Goal: Task Accomplishment & Management: Complete application form

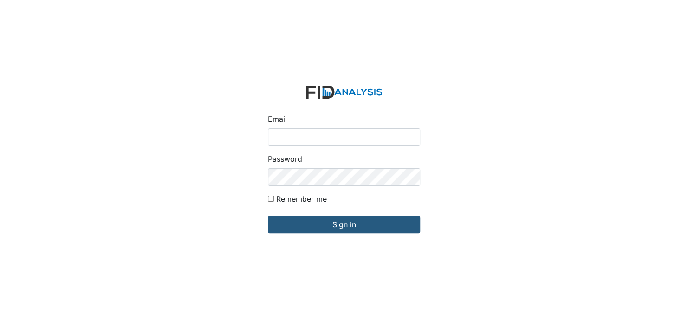
click at [331, 142] on input "Email" at bounding box center [344, 137] width 152 height 18
type input "[EMAIL_ADDRESS][DOMAIN_NAME]"
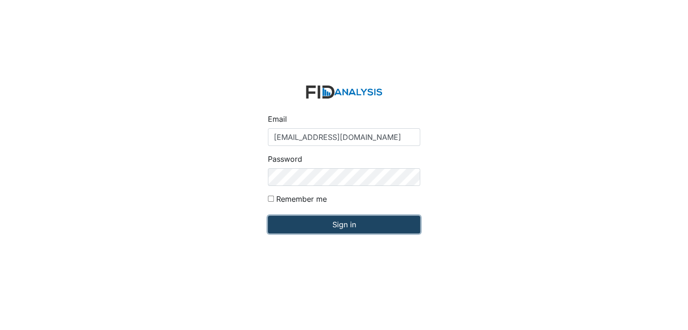
click at [329, 224] on input "Sign in" at bounding box center [344, 225] width 152 height 18
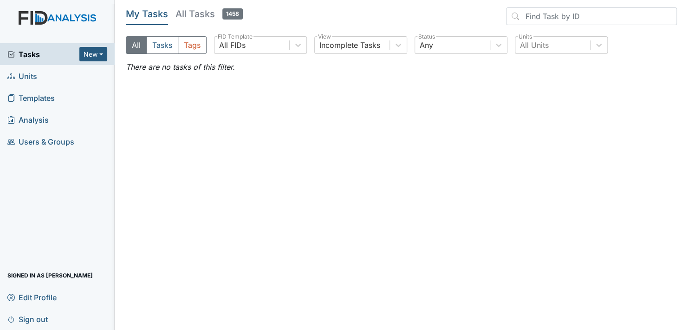
click at [36, 76] on span "Units" at bounding box center [22, 76] width 30 height 14
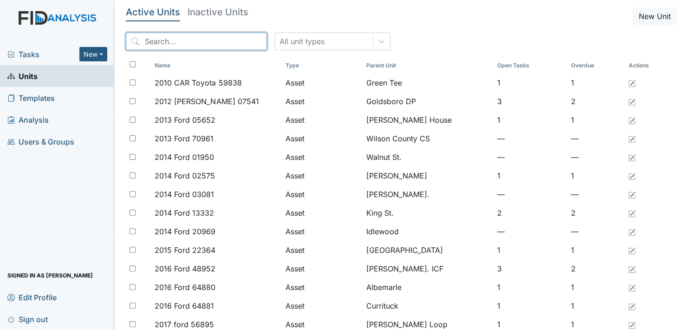
click at [183, 43] on input "search" at bounding box center [196, 42] width 141 height 18
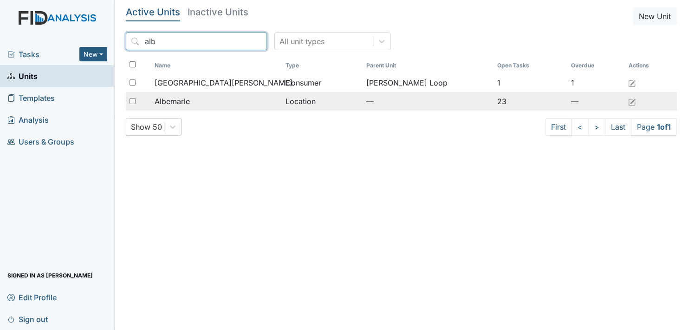
type input "alb"
click at [200, 97] on div "Albemarle" at bounding box center [216, 101] width 123 height 11
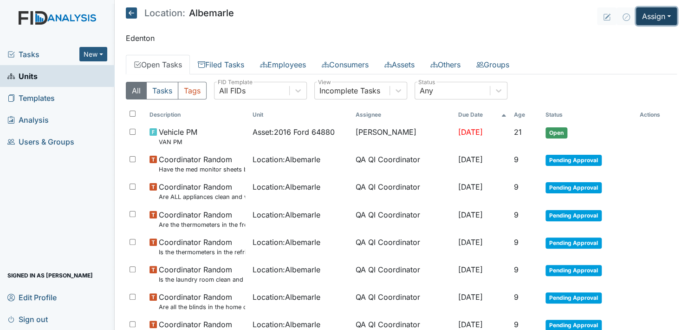
click at [664, 16] on button "Assign" at bounding box center [656, 16] width 41 height 18
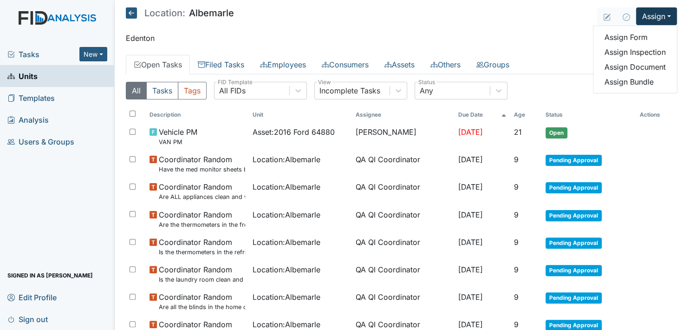
click at [638, 29] on div "Assign Form Assign Inspection Assign Document Assign Bundle" at bounding box center [635, 60] width 85 height 68
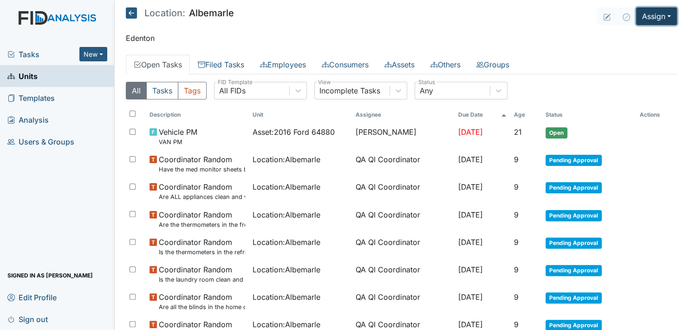
click at [659, 15] on button "Assign" at bounding box center [656, 16] width 41 height 18
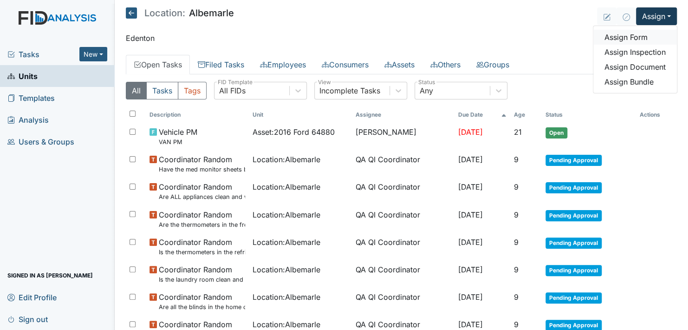
click at [636, 36] on link "Assign Form" at bounding box center [636, 37] width 84 height 15
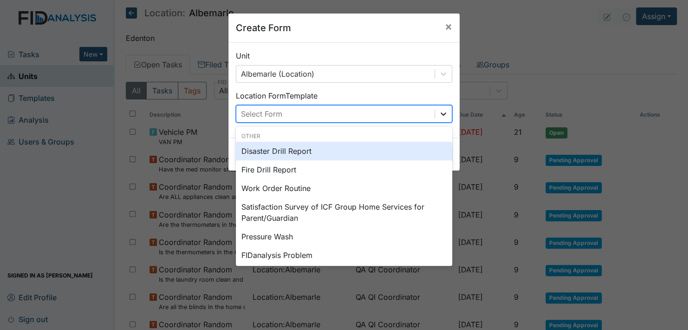
click at [439, 111] on icon at bounding box center [443, 113] width 9 height 9
click at [336, 150] on div "Disaster Drill Report" at bounding box center [344, 151] width 216 height 19
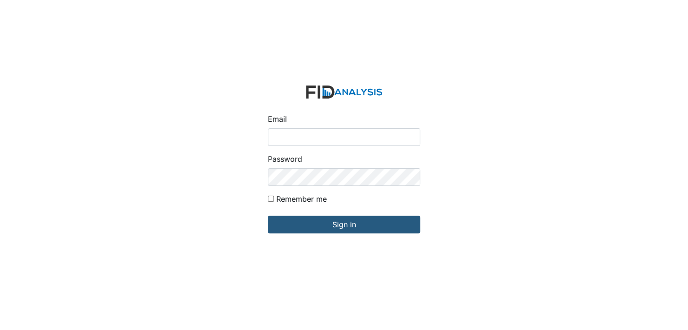
click at [302, 141] on input "Email" at bounding box center [344, 137] width 152 height 18
type input "[EMAIL_ADDRESS][DOMAIN_NAME]"
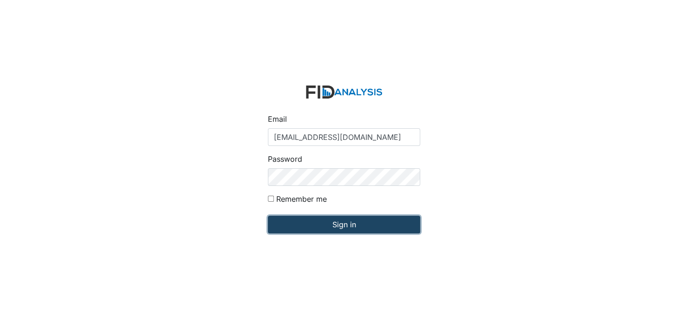
click at [324, 228] on input "Sign in" at bounding box center [344, 225] width 152 height 18
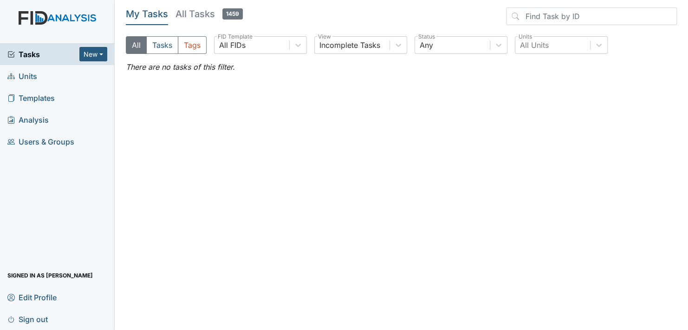
click at [63, 71] on link "Units" at bounding box center [57, 76] width 115 height 22
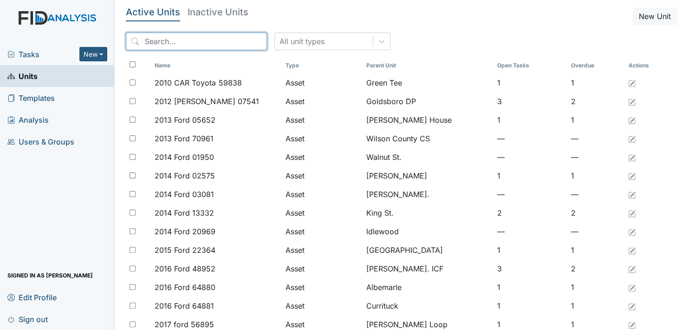
click at [179, 42] on input "search" at bounding box center [196, 42] width 141 height 18
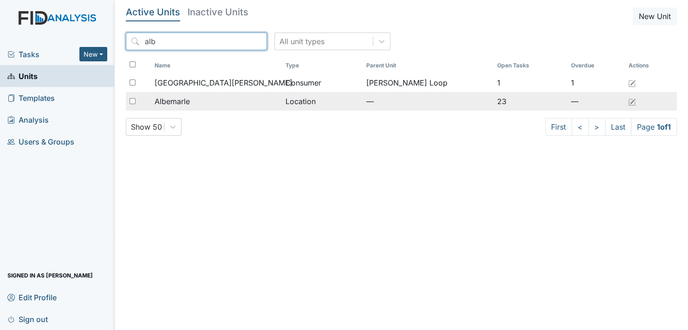
type input "alb"
click at [178, 98] on span "Albemarle" at bounding box center [172, 101] width 35 height 11
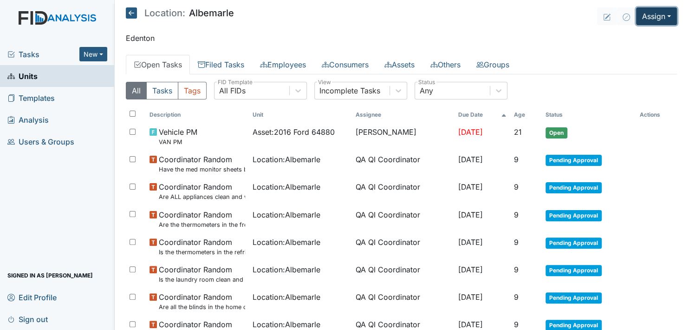
click at [646, 15] on button "Assign" at bounding box center [656, 16] width 41 height 18
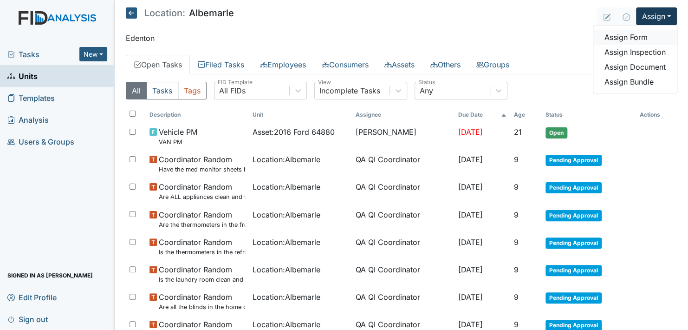
click at [624, 36] on link "Assign Form" at bounding box center [636, 37] width 84 height 15
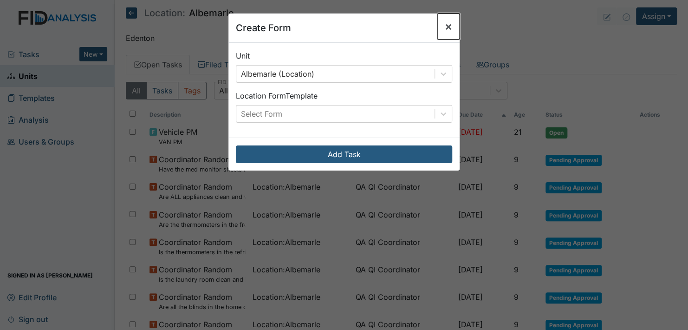
click at [445, 25] on span "×" at bounding box center [448, 26] width 7 height 13
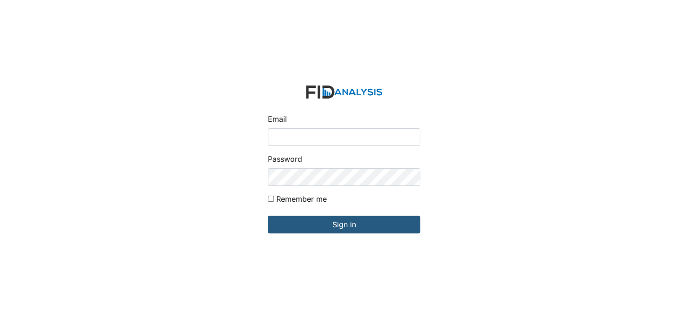
click at [317, 135] on input "Email" at bounding box center [344, 137] width 152 height 18
type input "[EMAIL_ADDRESS][DOMAIN_NAME]"
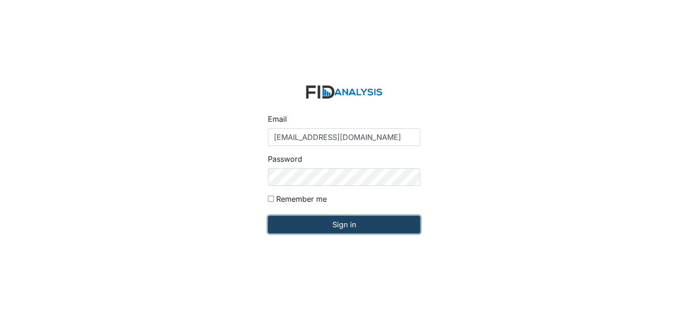
click at [344, 226] on input "Sign in" at bounding box center [344, 225] width 152 height 18
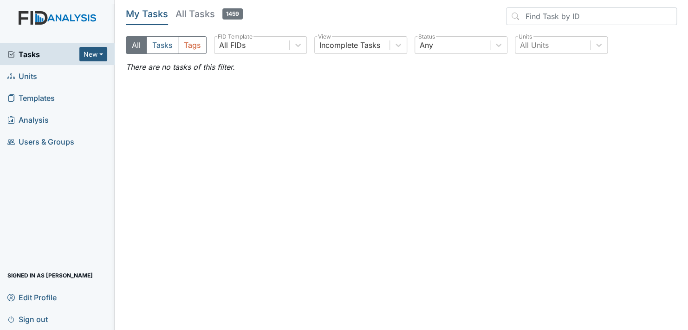
click at [54, 75] on link "Units" at bounding box center [57, 76] width 115 height 22
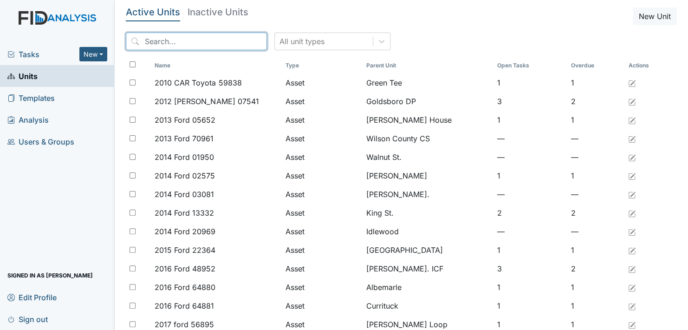
click at [185, 40] on input "search" at bounding box center [196, 42] width 141 height 18
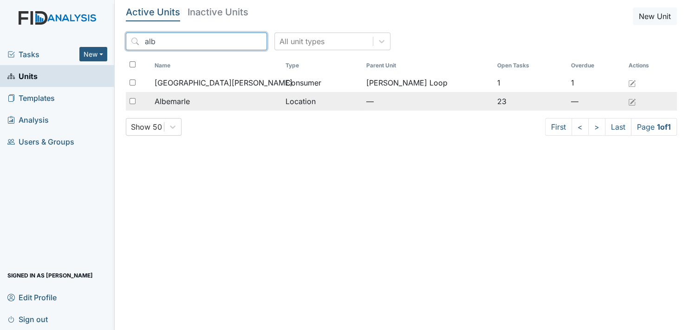
type input "alb"
click at [190, 98] on span "Albemarle" at bounding box center [172, 101] width 35 height 11
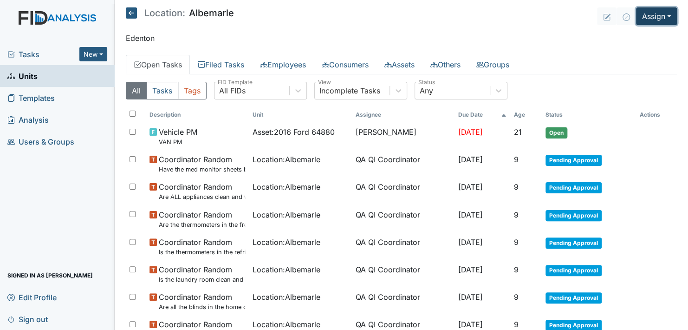
click at [660, 15] on button "Assign" at bounding box center [656, 16] width 41 height 18
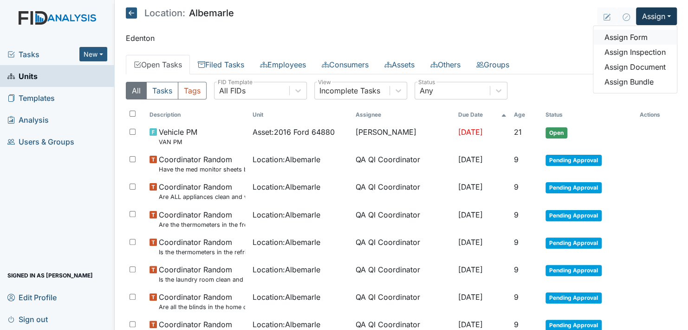
click at [633, 37] on link "Assign Form" at bounding box center [636, 37] width 84 height 15
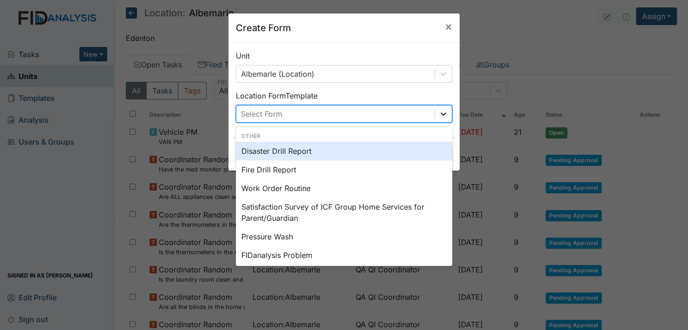
click at [441, 113] on icon at bounding box center [444, 113] width 6 height 3
click at [291, 149] on div "Disaster Drill Report" at bounding box center [344, 151] width 216 height 19
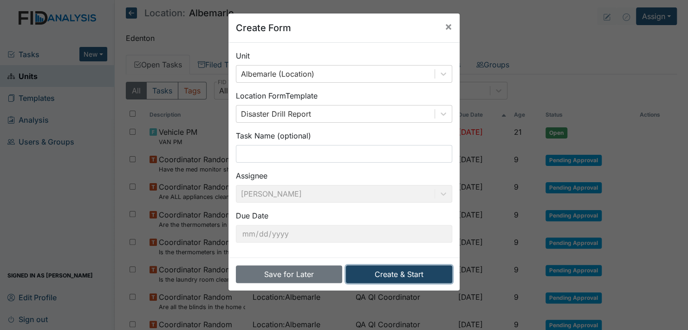
click at [395, 270] on button "Create & Start" at bounding box center [399, 274] width 106 height 18
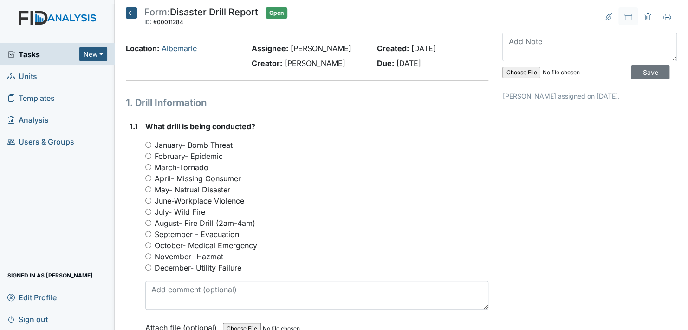
click at [149, 233] on input "September - Evacuation" at bounding box center [148, 234] width 6 height 6
radio input "true"
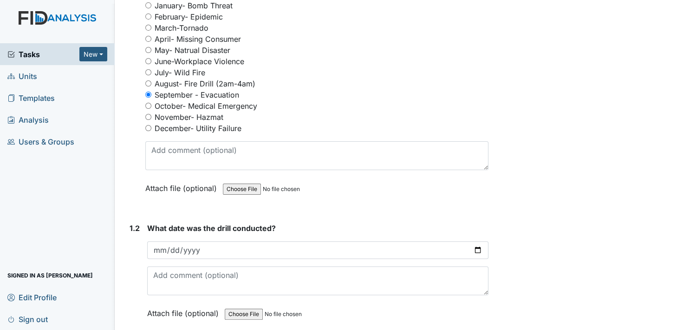
scroll to position [186, 0]
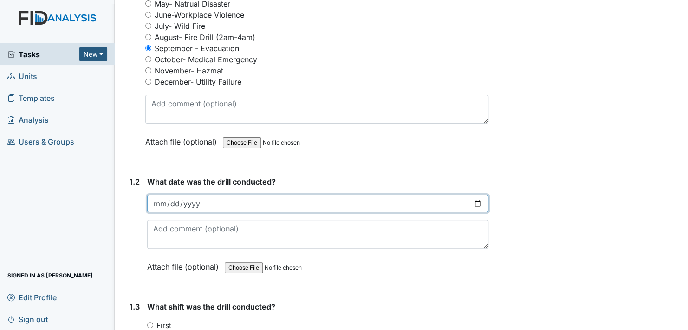
click at [471, 202] on input "date" at bounding box center [317, 204] width 341 height 18
click at [471, 203] on input "[DATE]" at bounding box center [317, 204] width 341 height 18
type input "[DATE]"
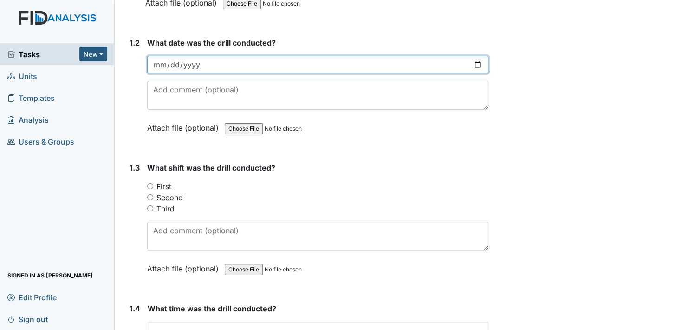
scroll to position [325, 0]
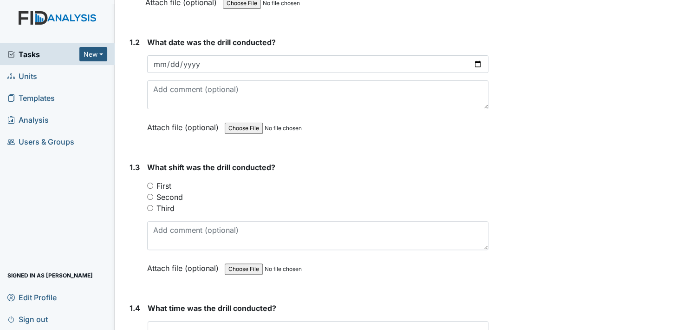
click at [148, 195] on input "Second" at bounding box center [150, 197] width 6 height 6
radio input "true"
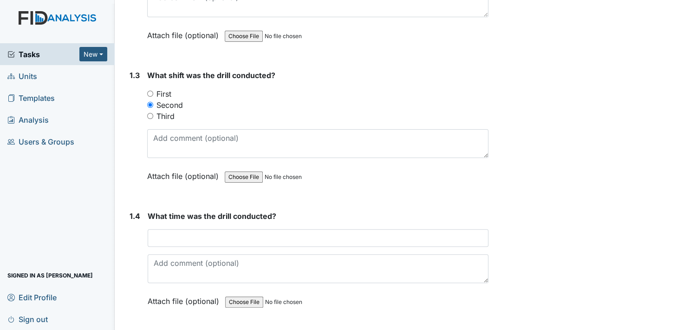
scroll to position [418, 0]
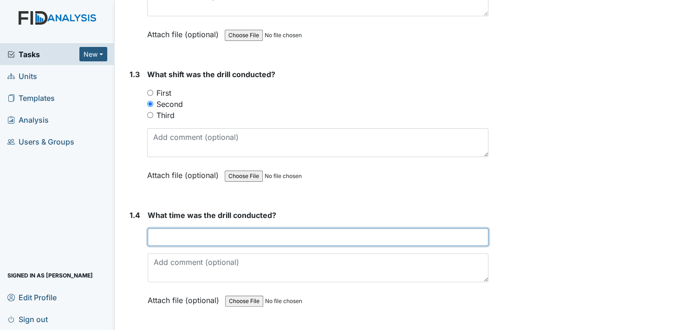
click at [173, 239] on input "text" at bounding box center [318, 237] width 341 height 18
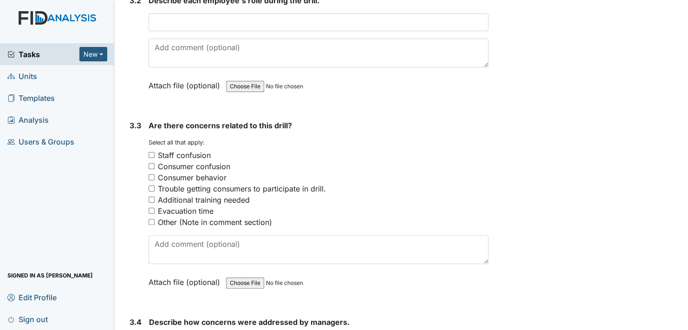
scroll to position [1022, 0]
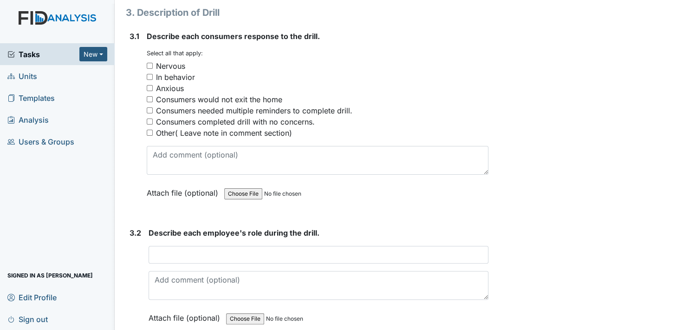
type input "4:45"
click at [148, 120] on input "Consumers completed drill with no concerns." at bounding box center [150, 121] width 6 height 6
checkbox input "true"
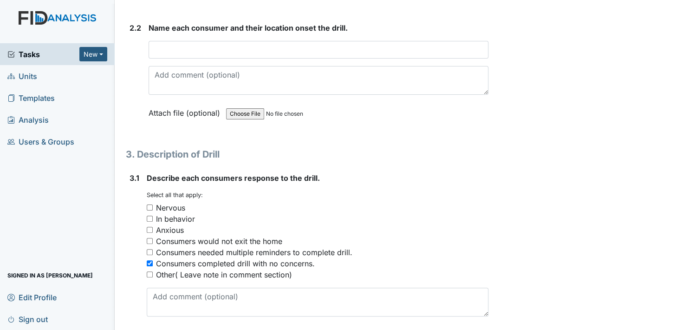
scroll to position [836, 0]
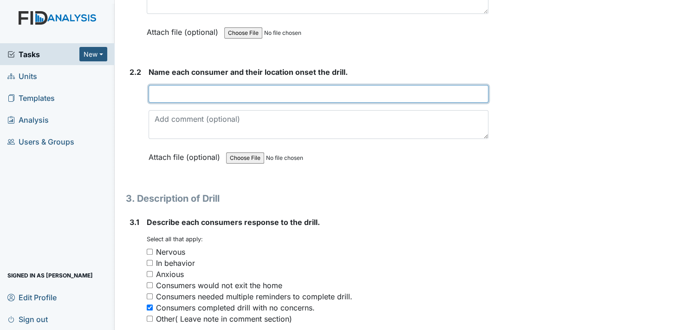
click at [162, 92] on input "text" at bounding box center [319, 94] width 340 height 18
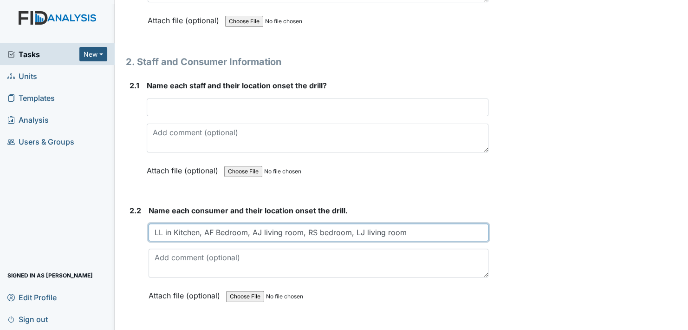
scroll to position [697, 0]
type input "LL in Kitchen, AF Bedroom, AJ living room, RS bedroom, LJ living room"
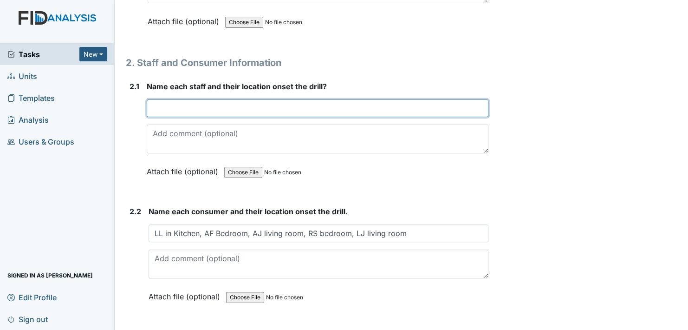
click at [167, 109] on input "text" at bounding box center [318, 108] width 342 height 18
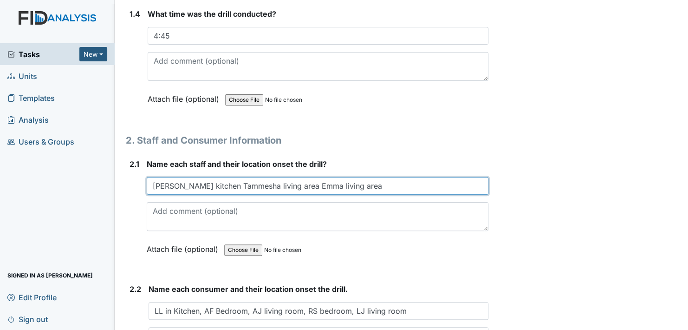
scroll to position [604, 0]
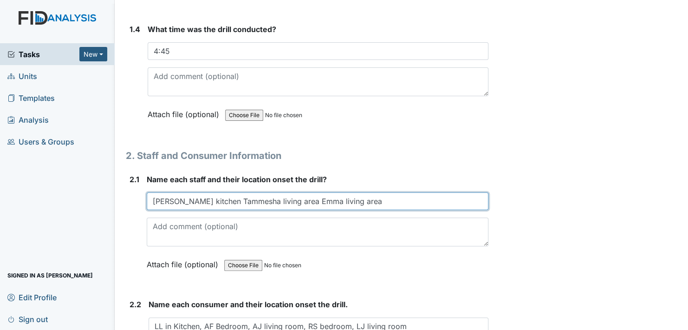
click at [206, 201] on input "Sheena kitchen Tammesha living area Emma living area" at bounding box center [318, 201] width 342 height 18
click at [270, 199] on input "Sheena kitchen, Tammesha living area Emma living area" at bounding box center [318, 201] width 342 height 18
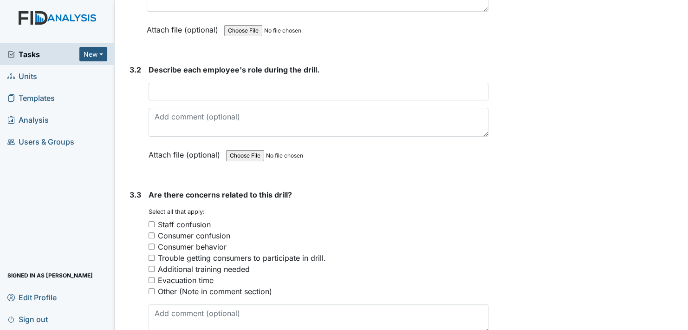
scroll to position [1208, 0]
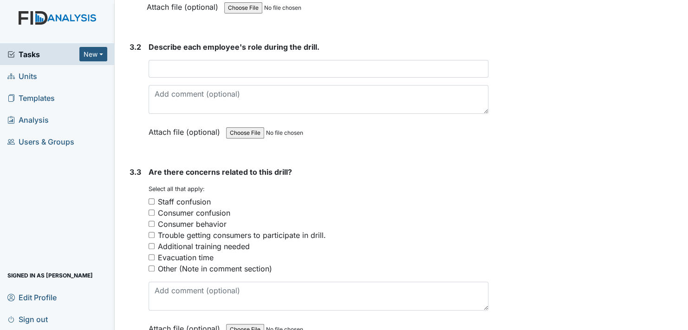
type input "Sheena kitchen, Tammesha living, area Emma living area"
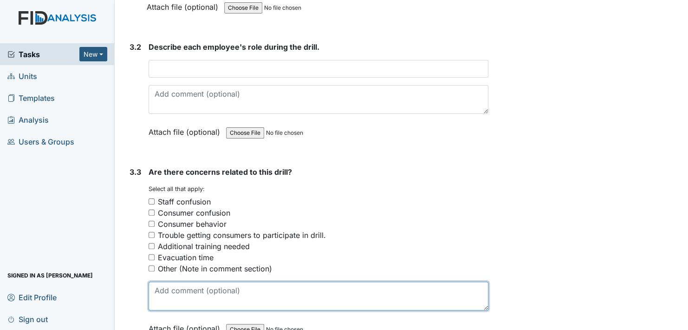
click at [196, 286] on textarea at bounding box center [319, 295] width 340 height 29
type textarea "n"
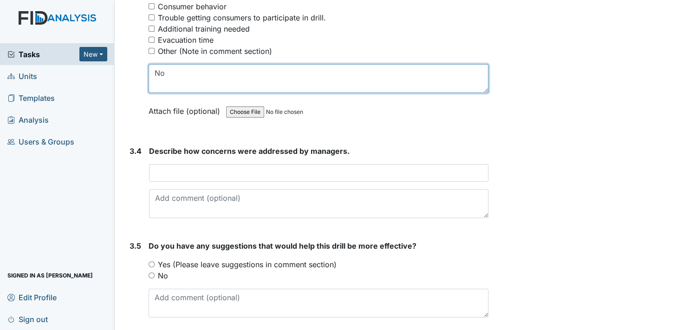
scroll to position [1455, 0]
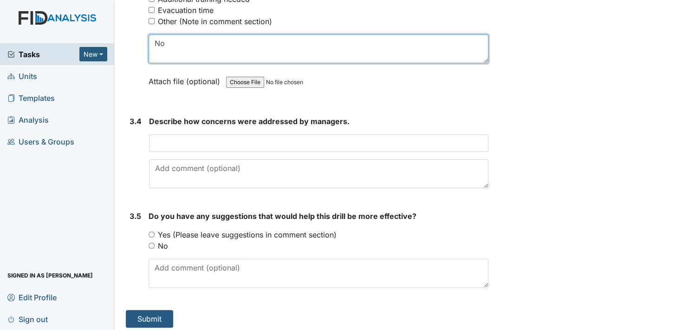
type textarea "No"
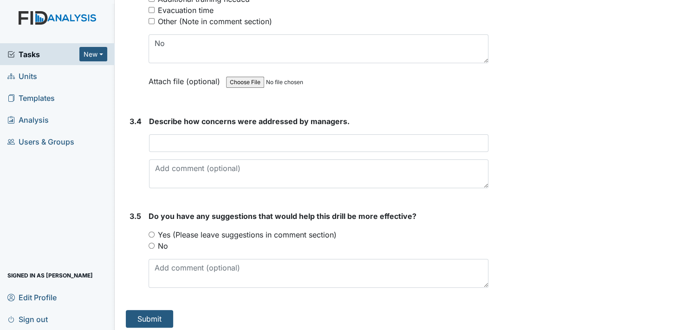
click at [151, 242] on input "No" at bounding box center [152, 245] width 6 height 6
radio input "true"
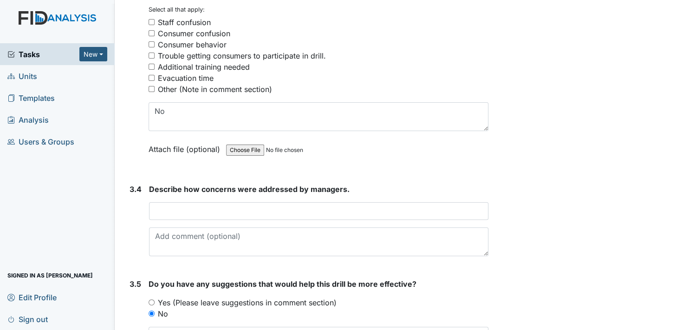
scroll to position [1362, 0]
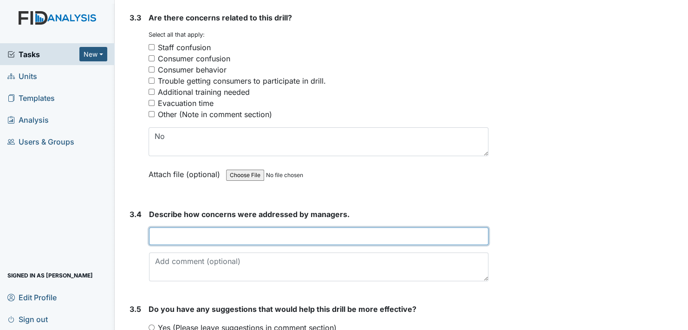
click at [178, 232] on input "text" at bounding box center [319, 236] width 340 height 18
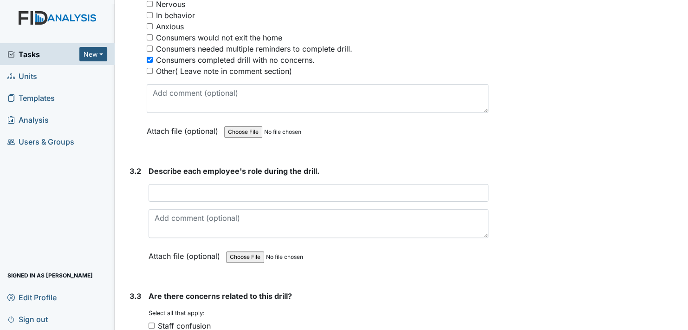
scroll to position [1130, 0]
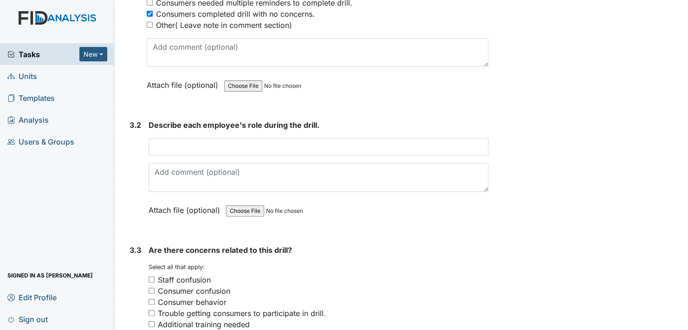
type input "No concerns"
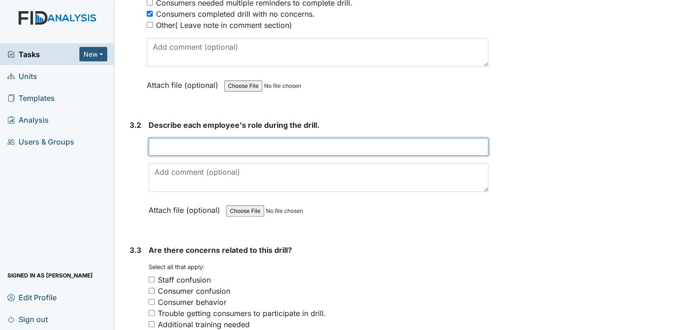
click at [190, 142] on input "text" at bounding box center [319, 147] width 340 height 18
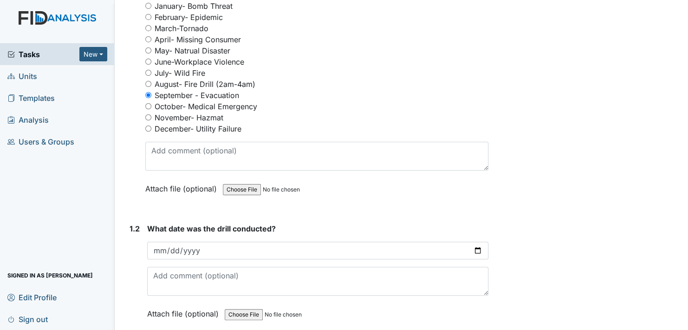
scroll to position [139, 0]
type input "All 3 staff assisted with getting the consumers to safety. All 5 consumers were…"
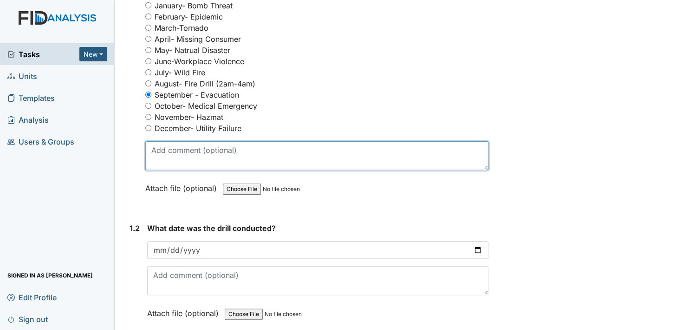
scroll to position [0, 0]
click at [173, 156] on textarea at bounding box center [316, 155] width 343 height 29
drag, startPoint x: 180, startPoint y: 149, endPoint x: 186, endPoint y: 152, distance: 7.1
click at [182, 150] on textarea "Staff 1 intonated" at bounding box center [316, 155] width 343 height 29
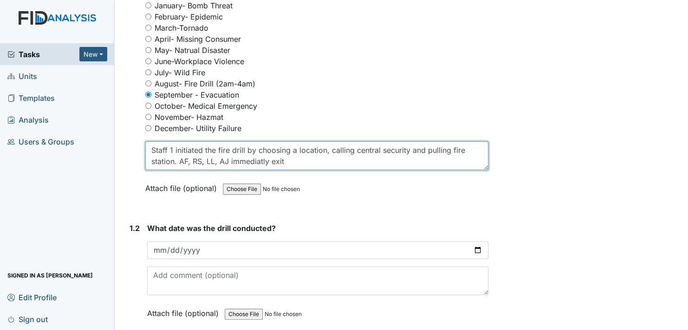
type textarea "Staff 1 initiated the fire drill by choosing a location, calling central securi…"
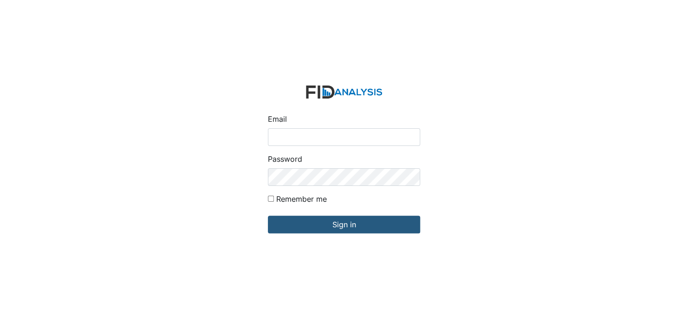
click at [308, 136] on input "Email" at bounding box center [344, 137] width 152 height 18
type input "[EMAIL_ADDRESS][DOMAIN_NAME]"
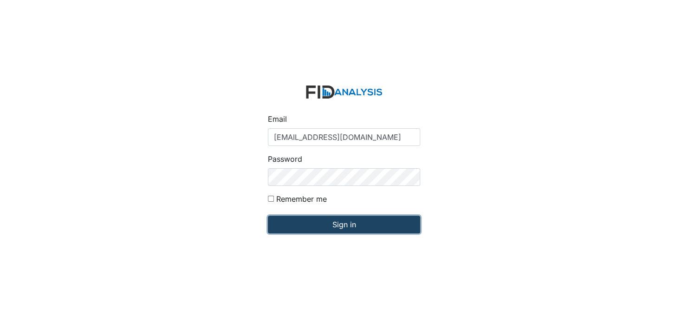
click at [347, 222] on input "Sign in" at bounding box center [344, 225] width 152 height 18
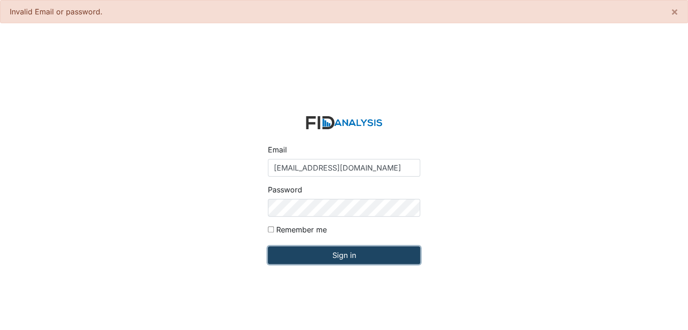
click at [338, 257] on input "Sign in" at bounding box center [344, 255] width 152 height 18
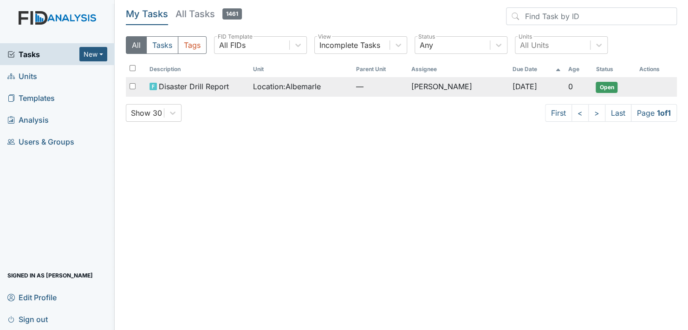
click at [606, 90] on span "Open" at bounding box center [607, 87] width 22 height 11
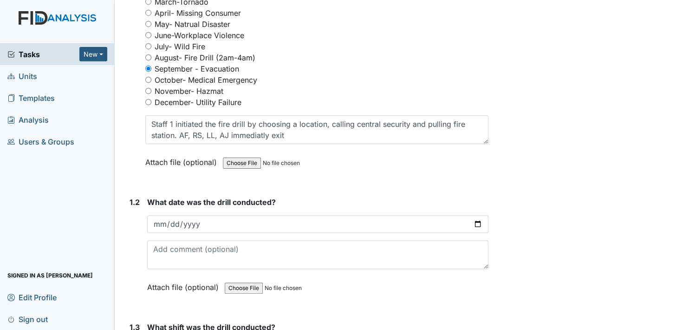
scroll to position [186, 0]
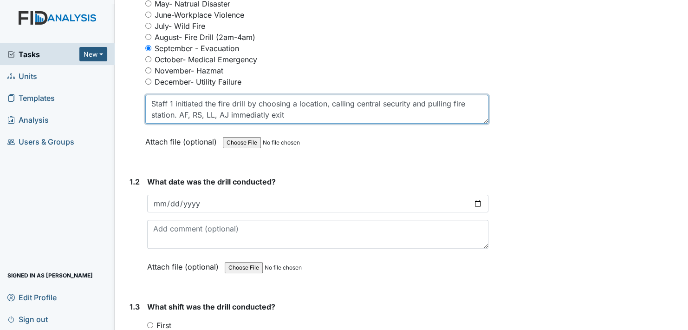
click at [255, 116] on textarea "Staff 1 initiated the fire drill by choosing a location, calling central securi…" at bounding box center [316, 109] width 343 height 29
click at [298, 113] on textarea "Staff 1 initiated the fire drill by choosing a location, calling central securi…" at bounding box center [316, 109] width 343 height 29
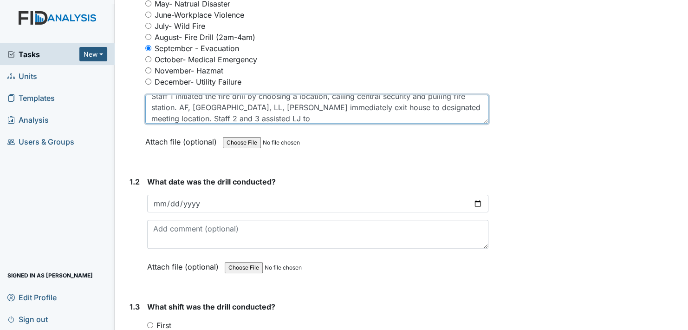
click at [471, 107] on textarea "Staff 1 initiated the fire drill by choosing a location, calling central securi…" at bounding box center [316, 109] width 343 height 29
click at [209, 116] on textarea "Staff 1 initiated the fire drill by choosing a location, calling central securi…" at bounding box center [316, 109] width 343 height 29
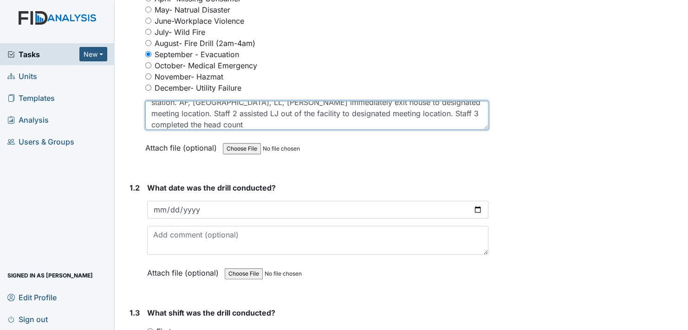
scroll to position [186, 0]
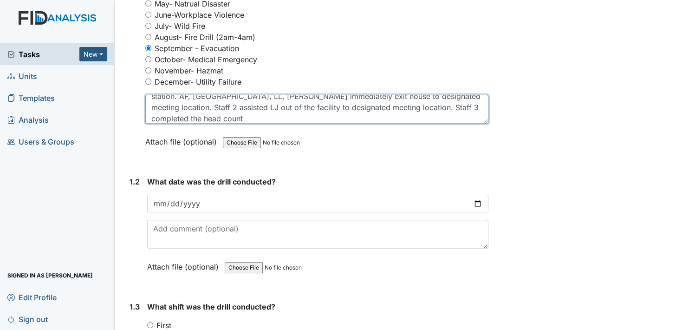
click at [174, 118] on textarea "Staff 1 initiated the fire drill by choosing a location, calling central securi…" at bounding box center [316, 109] width 343 height 29
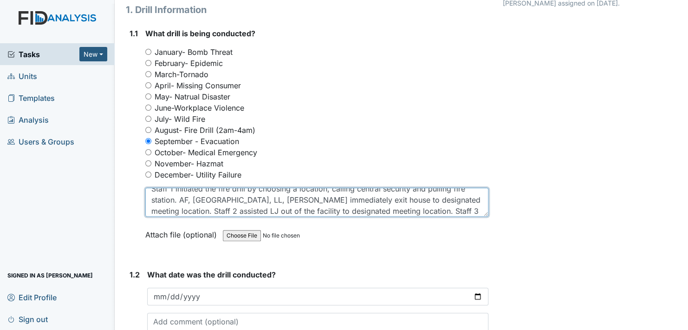
scroll to position [0, 0]
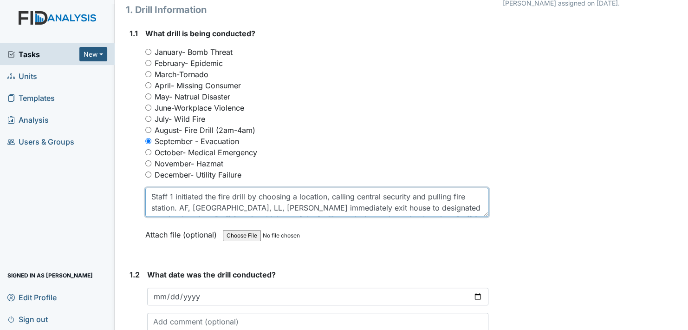
type textarea "Staff 1 initiated the fire drill by choosing a location, calling central securi…"
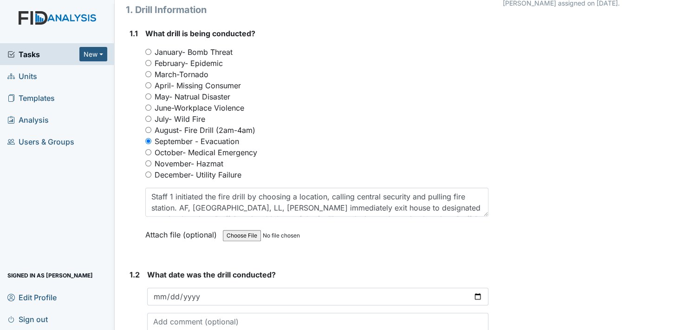
drag, startPoint x: 418, startPoint y: 233, endPoint x: 136, endPoint y: 353, distance: 306.6
drag, startPoint x: 136, startPoint y: 353, endPoint x: 413, endPoint y: 136, distance: 352.0
click at [413, 136] on div "September - Evacuation" at bounding box center [316, 141] width 343 height 11
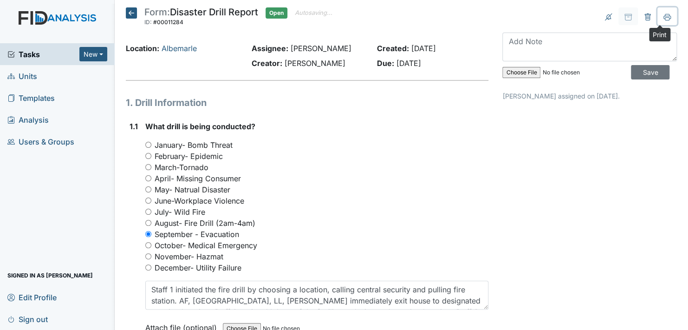
click at [665, 17] on icon at bounding box center [667, 18] width 5 height 3
click at [638, 69] on input "Save" at bounding box center [650, 72] width 39 height 14
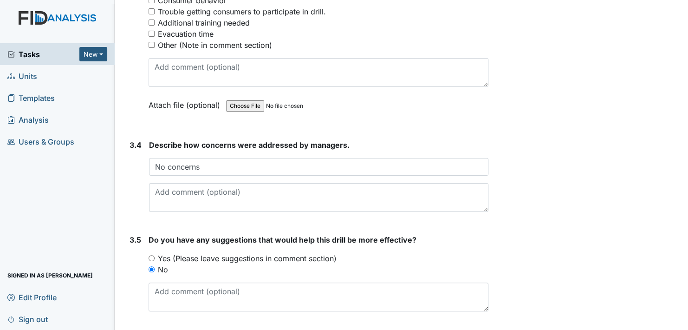
scroll to position [1455, 0]
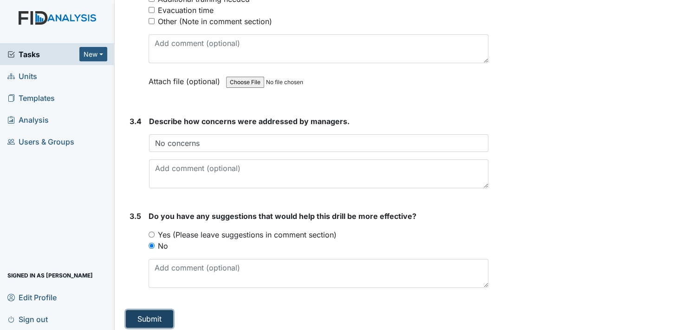
click at [154, 313] on button "Submit" at bounding box center [149, 319] width 47 height 18
